Goal: Transaction & Acquisition: Obtain resource

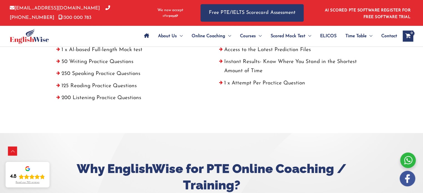
scroll to position [195, 0]
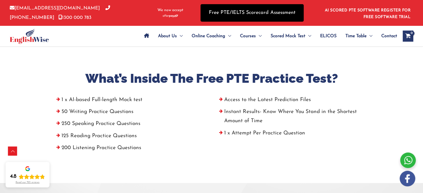
click at [267, 9] on link "Free PTE/IELTS Scorecard Assessment" at bounding box center [251, 13] width 103 height 18
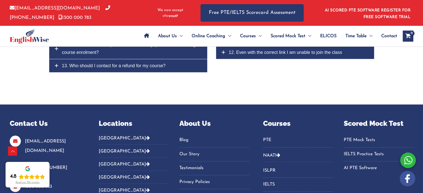
scroll to position [2640, 0]
